Goal: Task Accomplishment & Management: Use online tool/utility

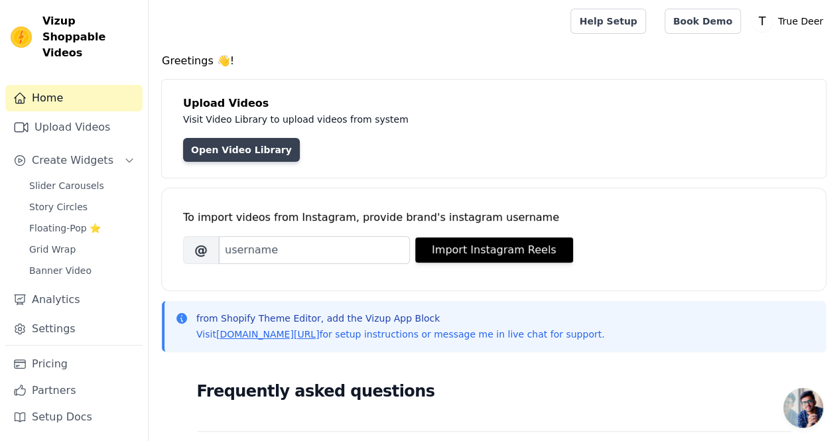
click at [248, 145] on link "Open Video Library" at bounding box center [241, 150] width 117 height 24
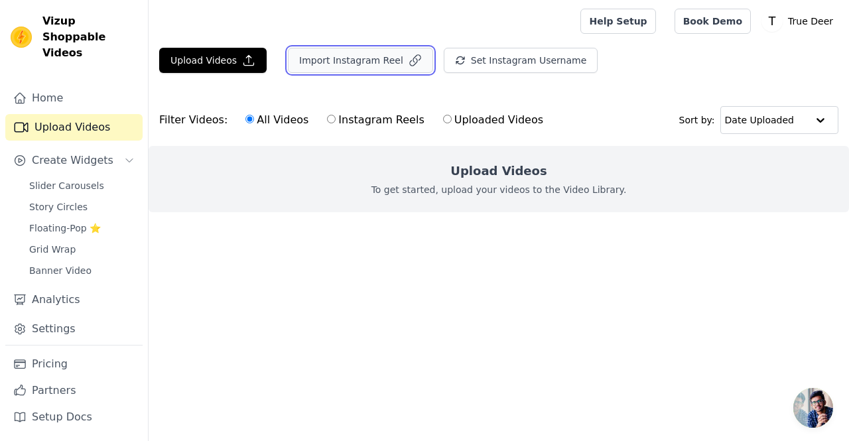
click at [344, 60] on button "Import Instagram Reel" at bounding box center [360, 60] width 145 height 25
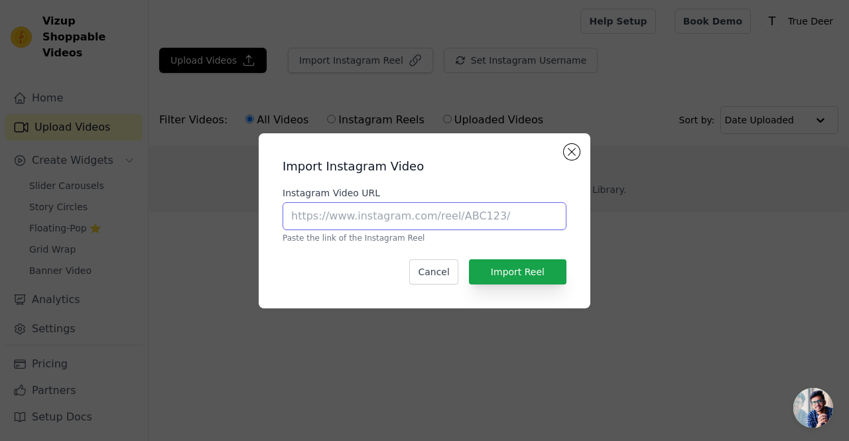
click at [329, 220] on input "Instagram Video URL" at bounding box center [425, 216] width 284 height 28
paste input "[URL][DOMAIN_NAME]"
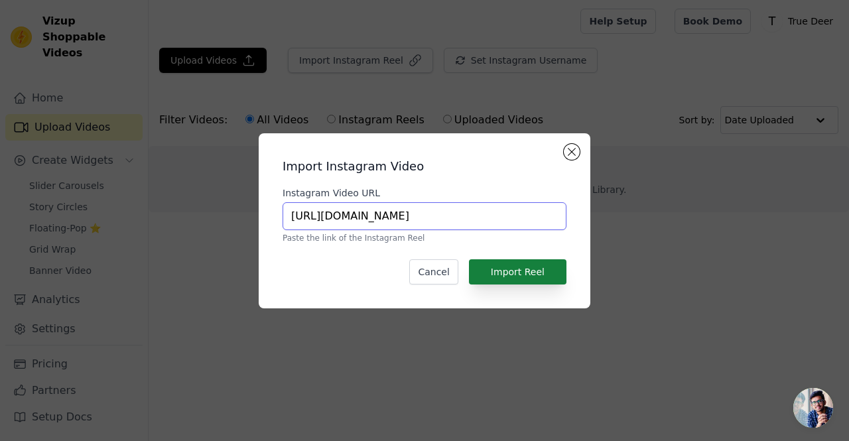
type input "[URL][DOMAIN_NAME]"
click at [517, 276] on button "Import Reel" at bounding box center [518, 271] width 98 height 25
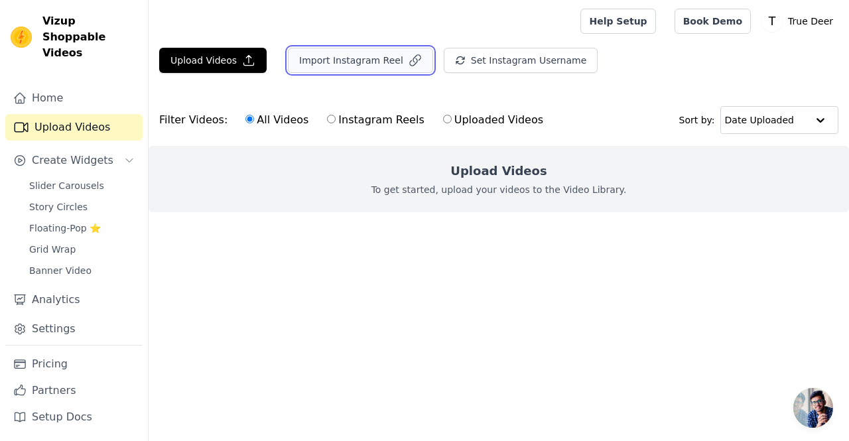
click at [335, 66] on button "Import Instagram Reel" at bounding box center [360, 60] width 145 height 25
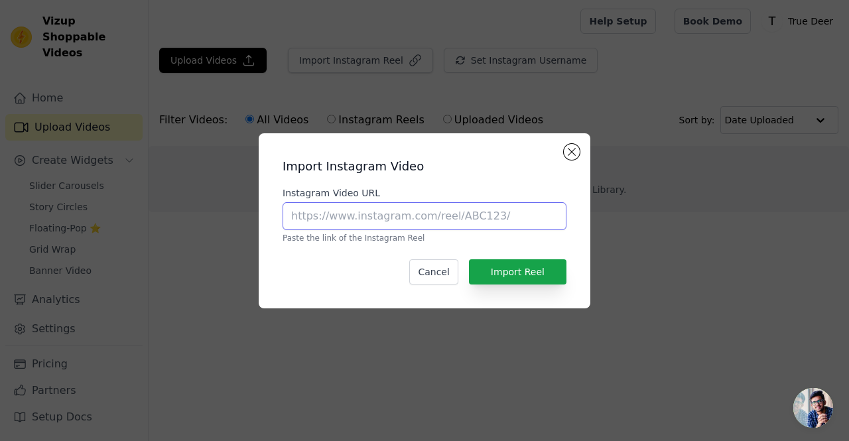
click at [386, 228] on input "Instagram Video URL" at bounding box center [425, 216] width 284 height 28
paste input "[URL][DOMAIN_NAME]"
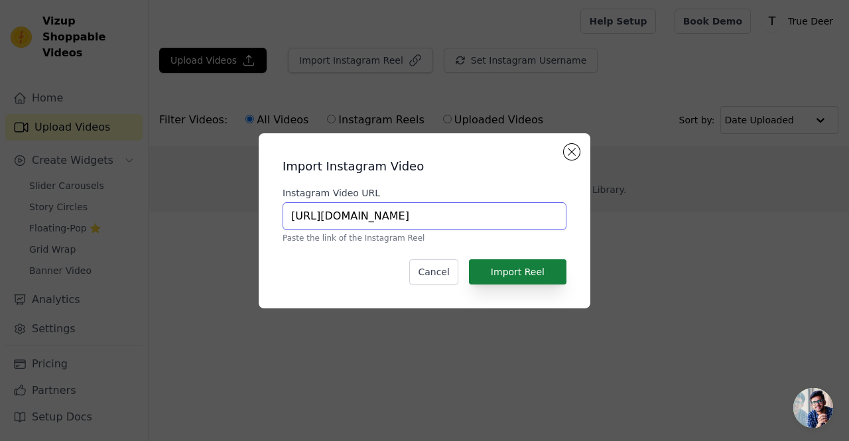
type input "[URL][DOMAIN_NAME]"
click at [535, 275] on button "Import Reel" at bounding box center [518, 271] width 98 height 25
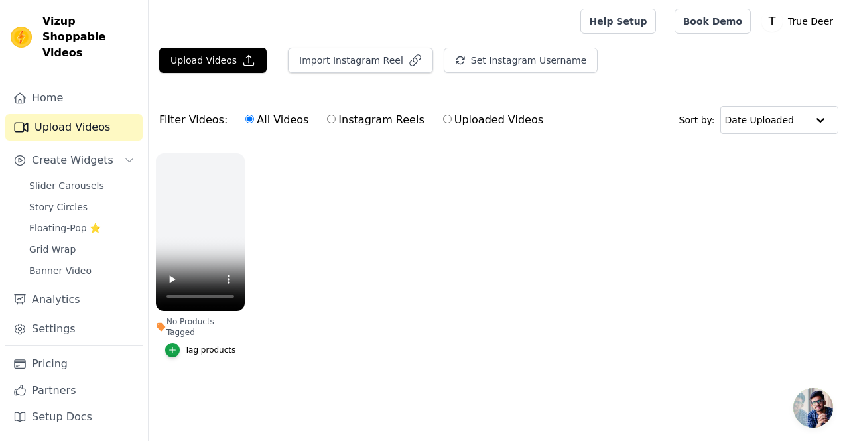
click at [64, 116] on link "Upload Videos" at bounding box center [73, 127] width 137 height 27
click at [332, 68] on button "Import Instagram Reel" at bounding box center [360, 60] width 145 height 25
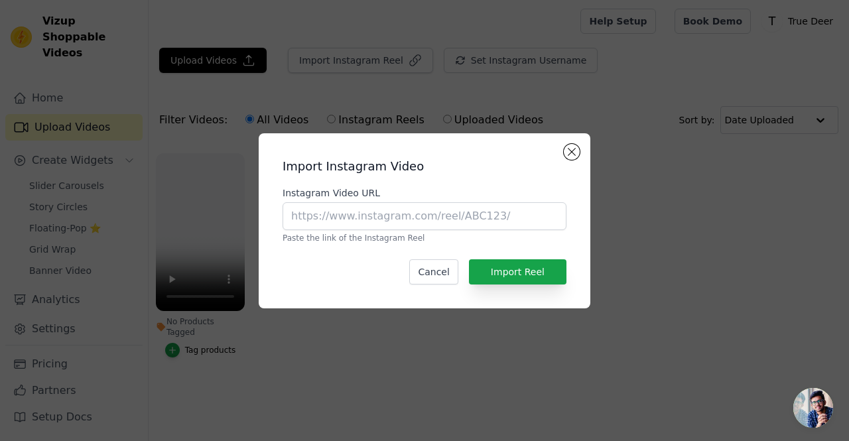
click at [393, 236] on p "Paste the link of the Instagram Reel" at bounding box center [425, 238] width 284 height 11
click at [397, 218] on input "Instagram Video URL" at bounding box center [425, 216] width 284 height 28
paste input "[URL][DOMAIN_NAME]"
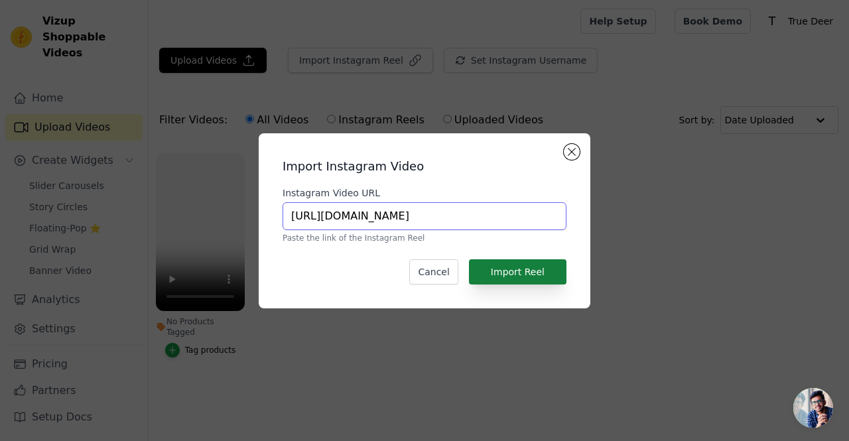
type input "[URL][DOMAIN_NAME]"
click at [518, 278] on button "Import Reel" at bounding box center [518, 271] width 98 height 25
